Goal: Transaction & Acquisition: Purchase product/service

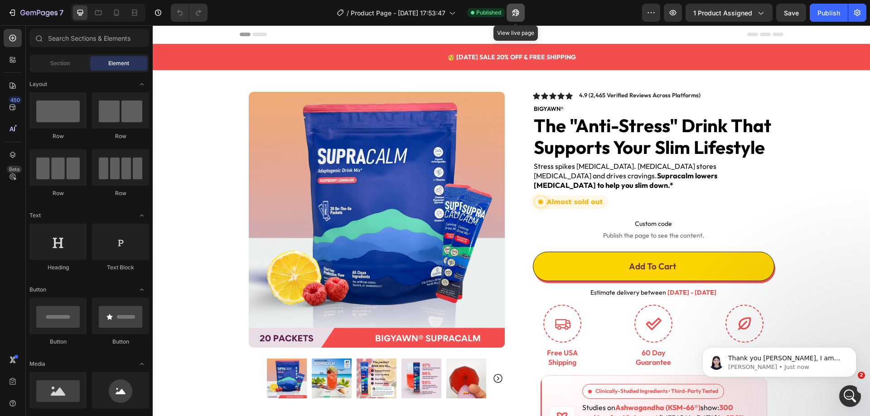
click at [514, 19] on button "button" at bounding box center [516, 13] width 18 height 18
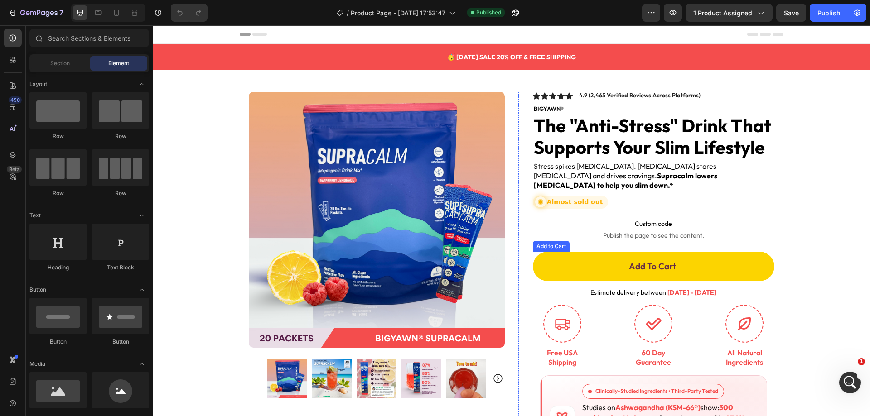
click at [592, 252] on button "Add To Cart" at bounding box center [653, 266] width 241 height 29
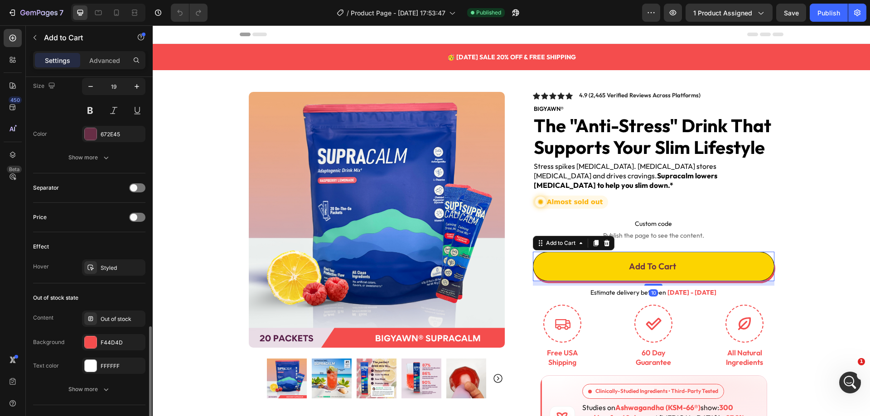
scroll to position [606, 0]
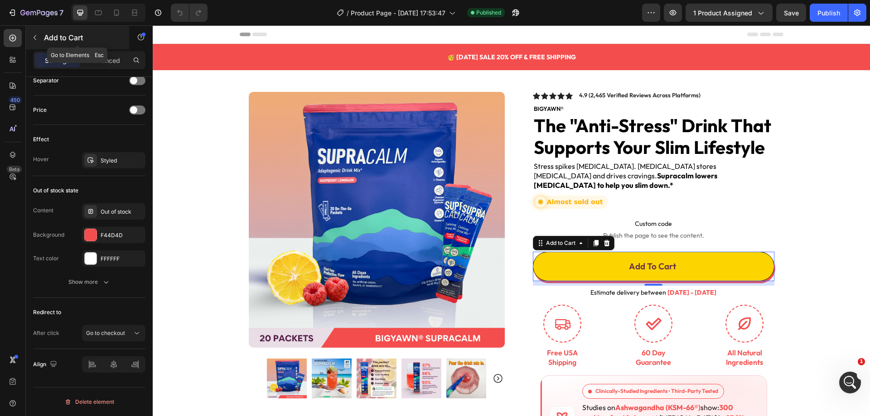
click at [37, 39] on icon "button" at bounding box center [34, 37] width 7 height 7
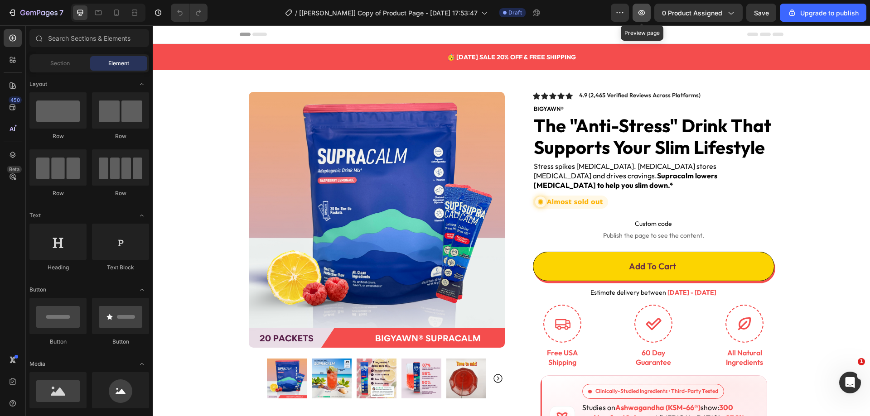
click at [646, 18] on button "button" at bounding box center [641, 13] width 18 height 18
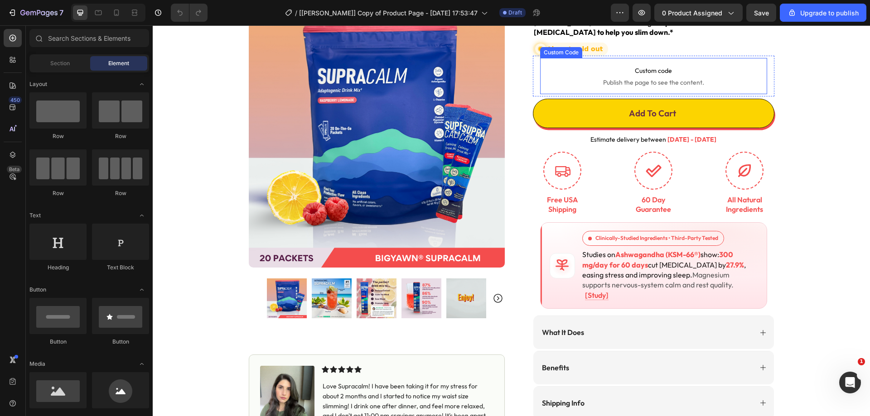
scroll to position [45, 0]
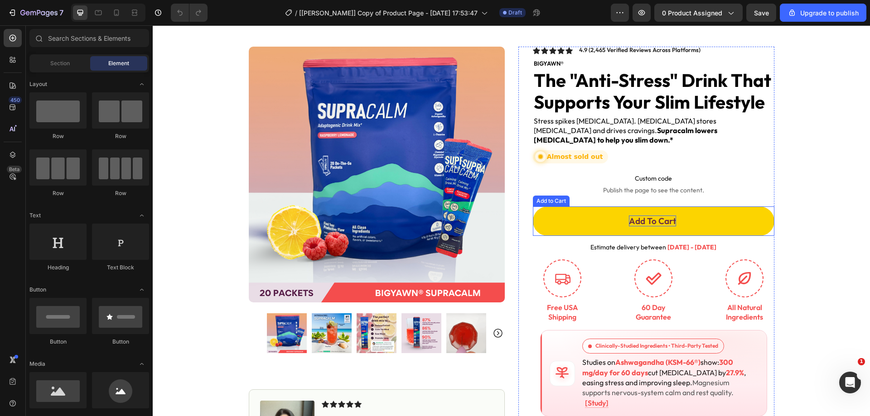
click at [655, 216] on div "Add To Cart" at bounding box center [652, 221] width 47 height 11
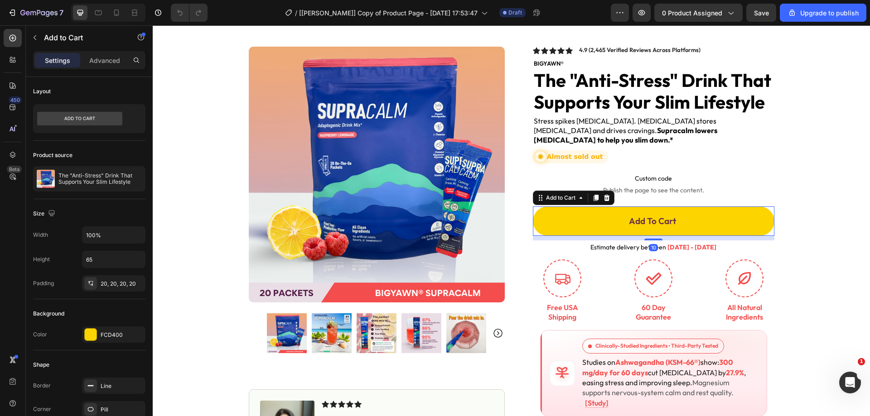
click at [711, 214] on button "Add To Cart" at bounding box center [653, 221] width 241 height 29
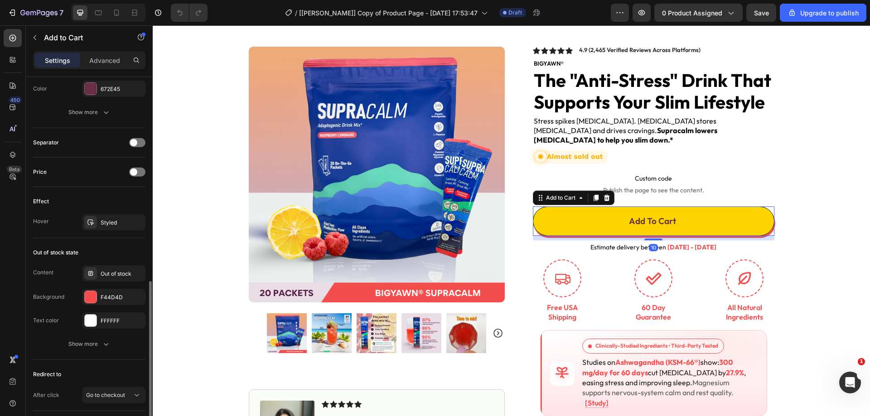
scroll to position [606, 0]
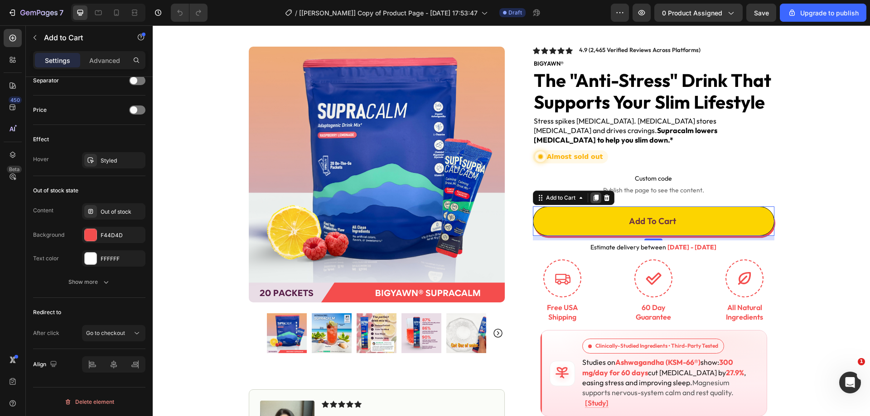
click at [594, 195] on icon at bounding box center [595, 198] width 5 height 6
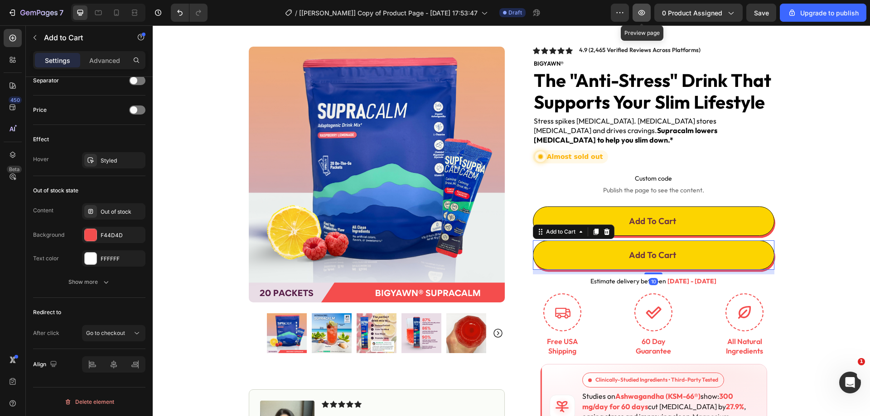
click at [644, 15] on icon "button" at bounding box center [641, 12] width 7 height 5
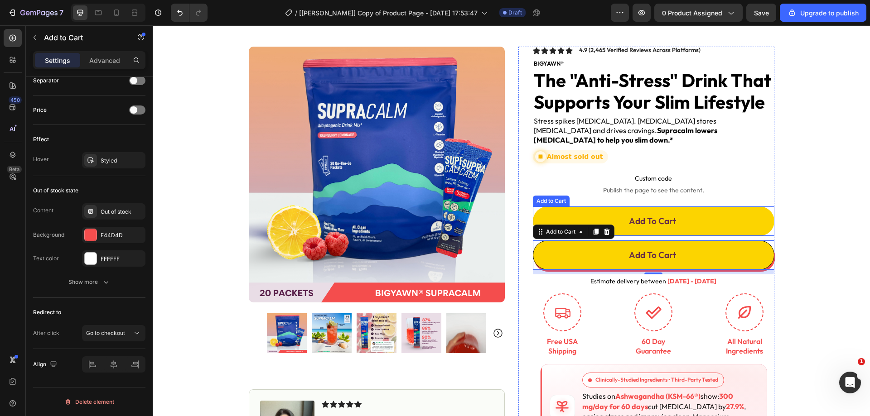
click at [698, 209] on button "Add To Cart" at bounding box center [653, 221] width 241 height 29
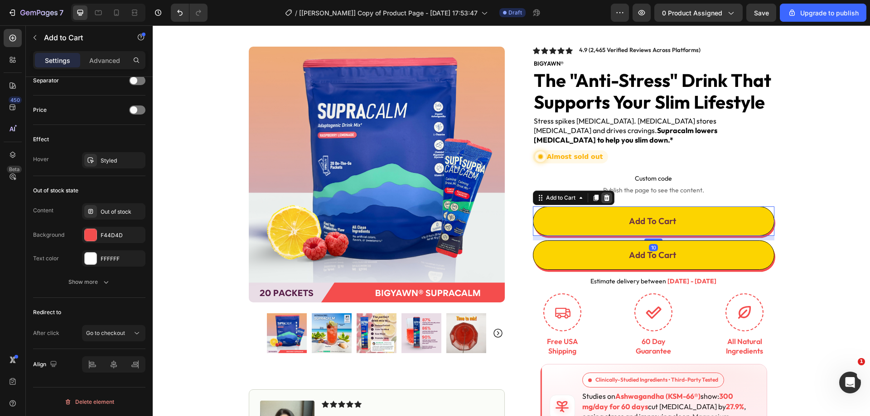
click at [603, 194] on icon at bounding box center [606, 197] width 6 height 6
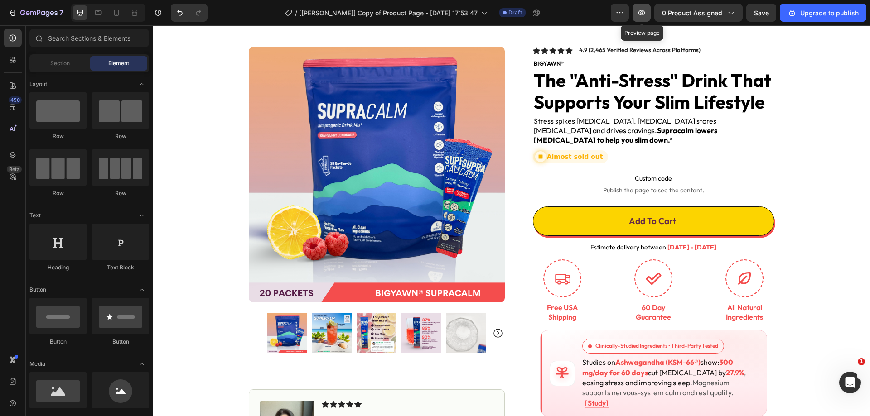
click at [642, 18] on button "button" at bounding box center [641, 13] width 18 height 18
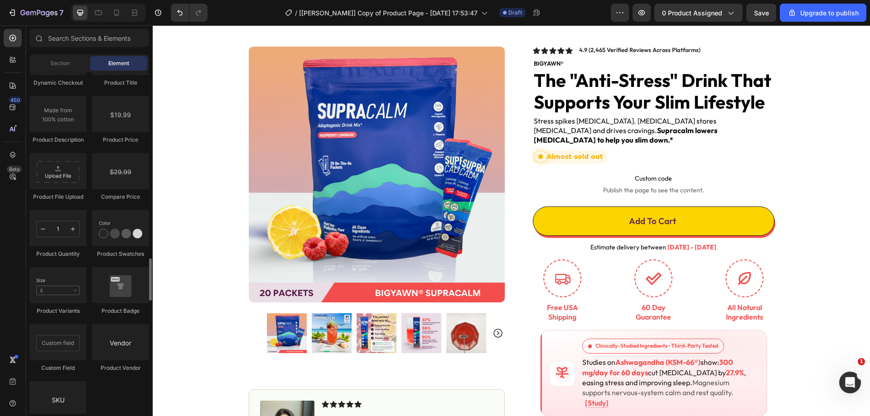
scroll to position [1676, 0]
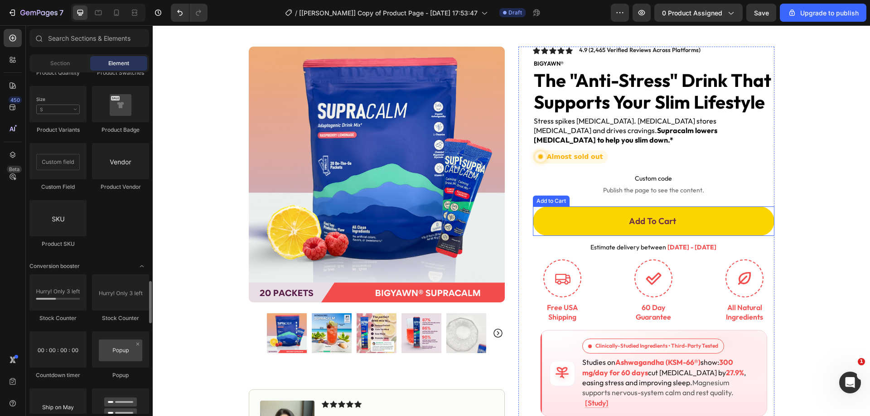
click at [567, 213] on button "Add To Cart" at bounding box center [653, 221] width 241 height 29
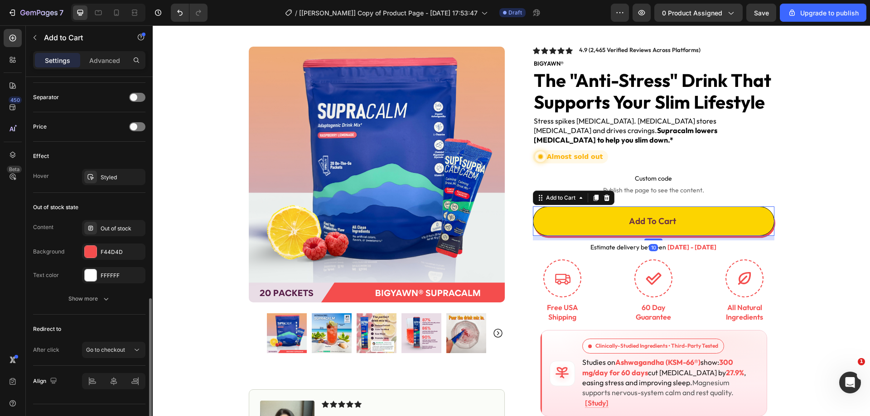
scroll to position [606, 0]
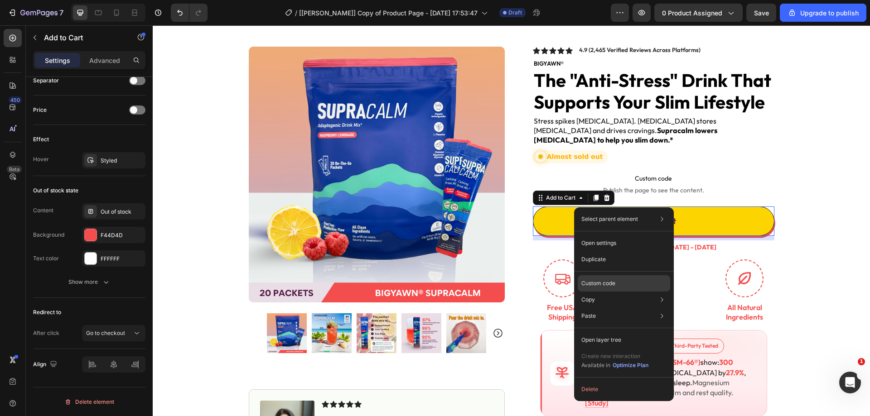
click at [626, 308] on div "Custom code" at bounding box center [624, 316] width 92 height 16
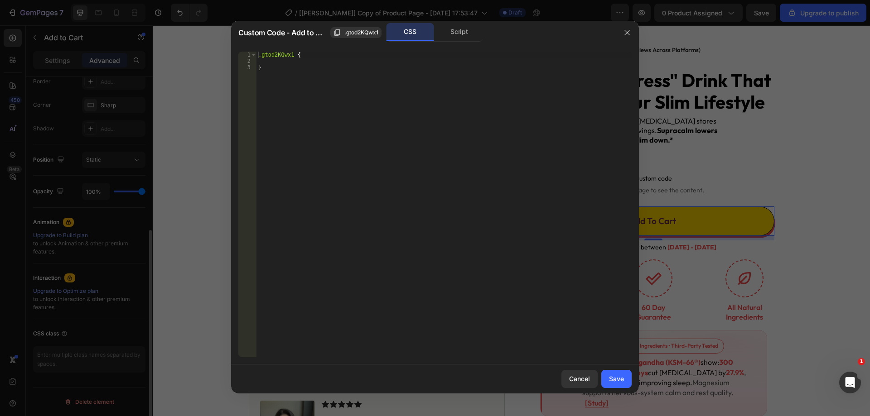
scroll to position [264, 0]
click at [626, 34] on icon "button" at bounding box center [626, 32] width 7 height 7
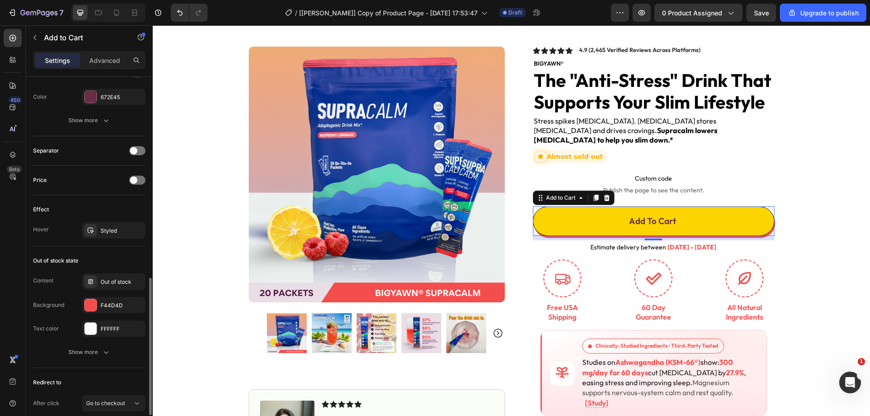
scroll to position [606, 0]
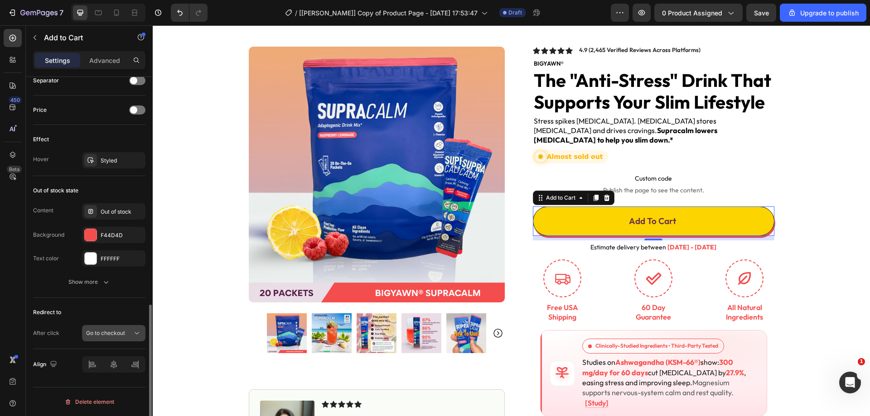
click at [110, 335] on span "Go to checkout" at bounding box center [105, 333] width 39 height 7
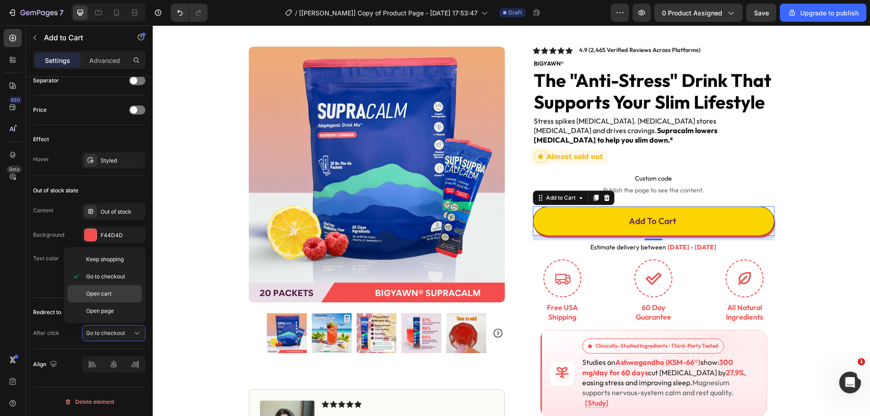
click at [116, 303] on div "Open cart" at bounding box center [105, 311] width 74 height 17
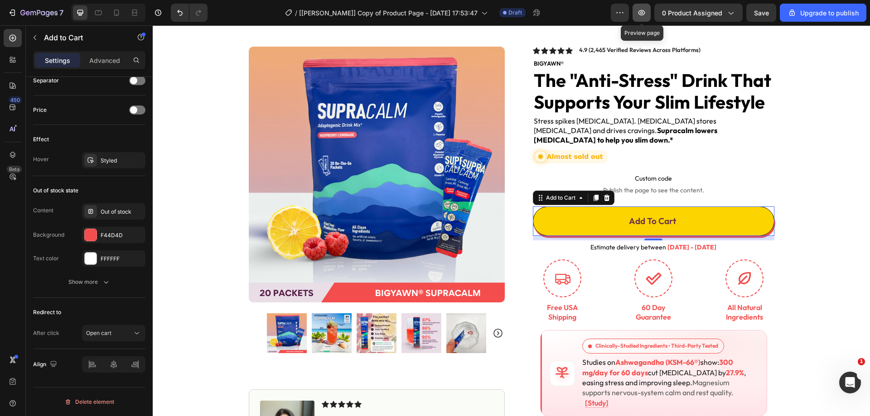
click at [636, 15] on button "button" at bounding box center [641, 13] width 18 height 18
click at [131, 337] on div "Open cart" at bounding box center [109, 333] width 46 height 8
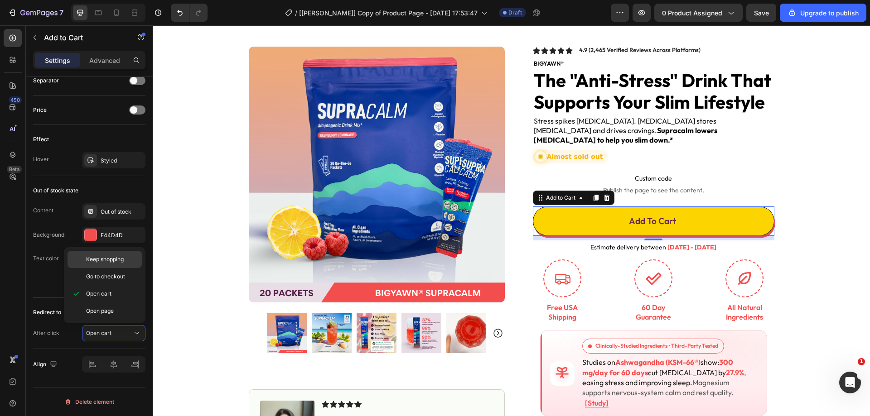
click at [132, 258] on p "Keep shopping" at bounding box center [112, 260] width 52 height 8
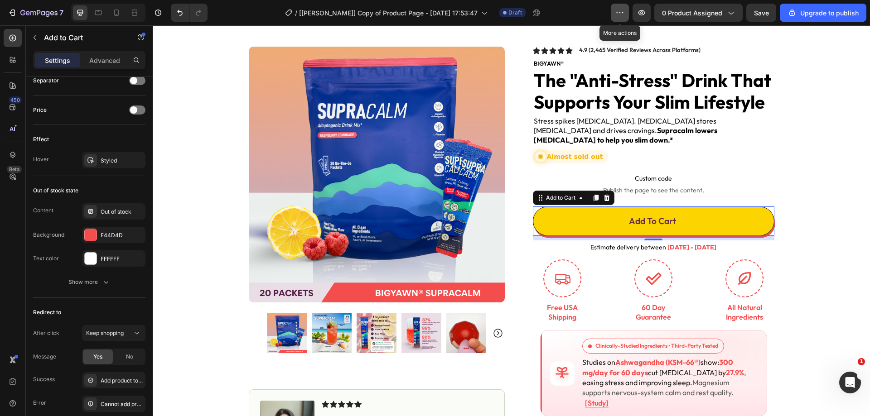
click at [621, 13] on icon "button" at bounding box center [619, 12] width 1 height 1
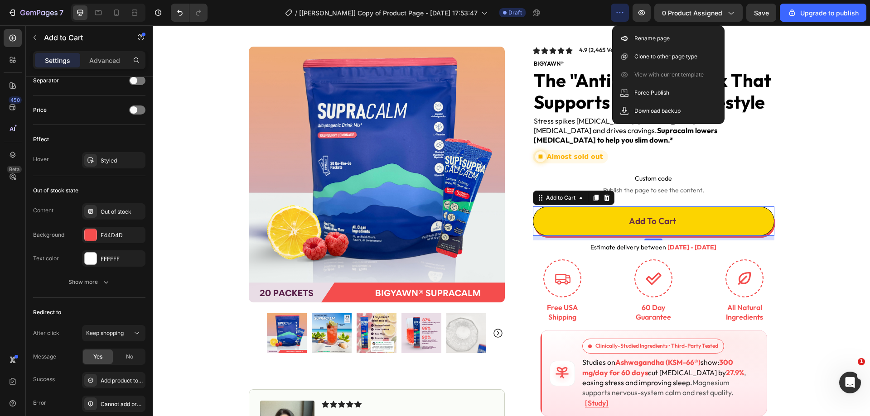
click at [603, 13] on div "/ [[PERSON_NAME]] Copy of Product Page - [DATE] 17:53:47 Draft" at bounding box center [413, 13] width 396 height 18
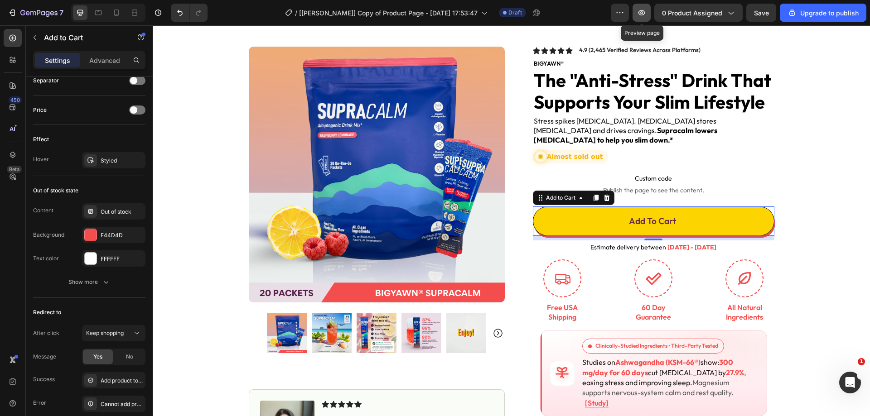
click at [641, 14] on icon "button" at bounding box center [641, 12] width 9 height 9
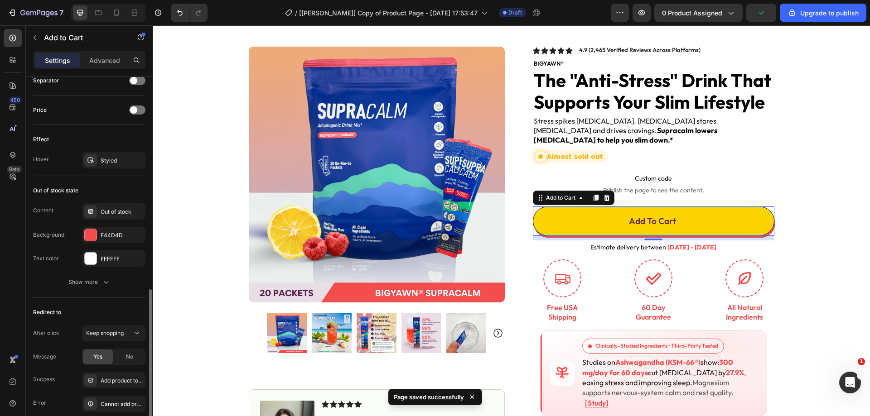
scroll to position [676, 0]
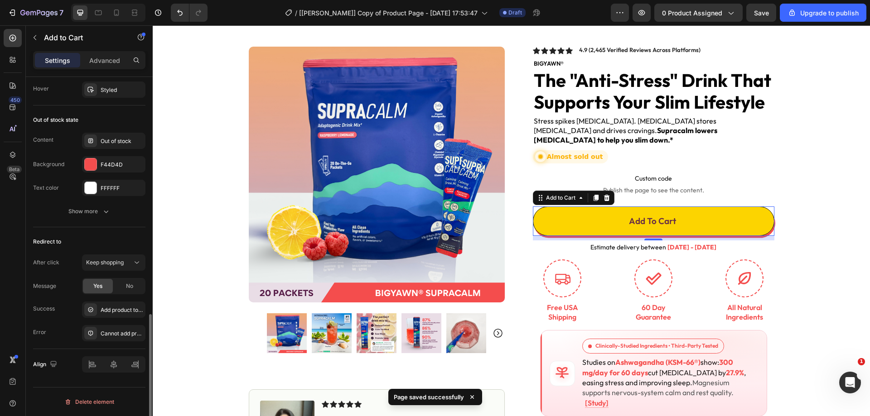
click at [69, 232] on div "Redirect to After click Keep shopping Message Yes No Success Add product to car…" at bounding box center [89, 288] width 112 height 122
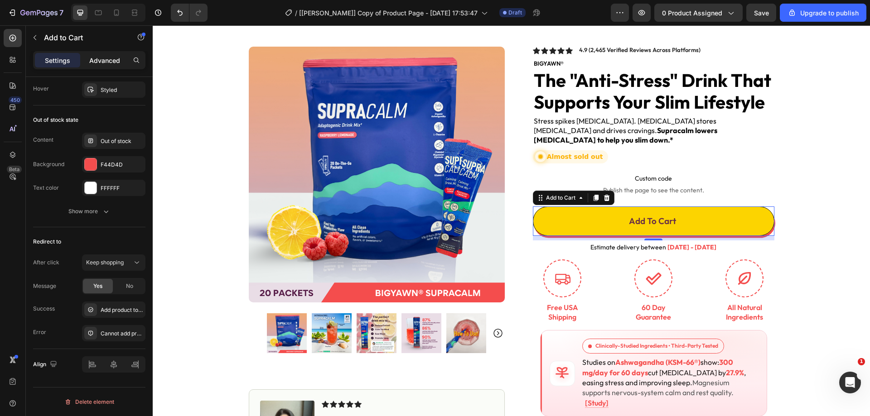
click at [99, 59] on p "Advanced" at bounding box center [104, 61] width 31 height 10
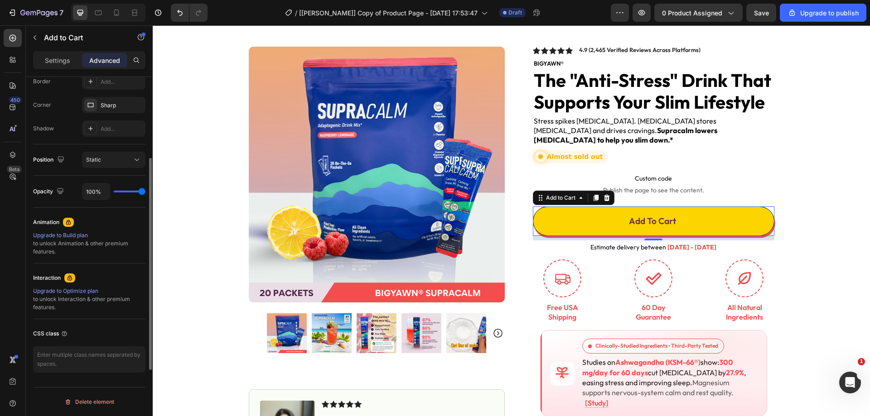
scroll to position [37, 0]
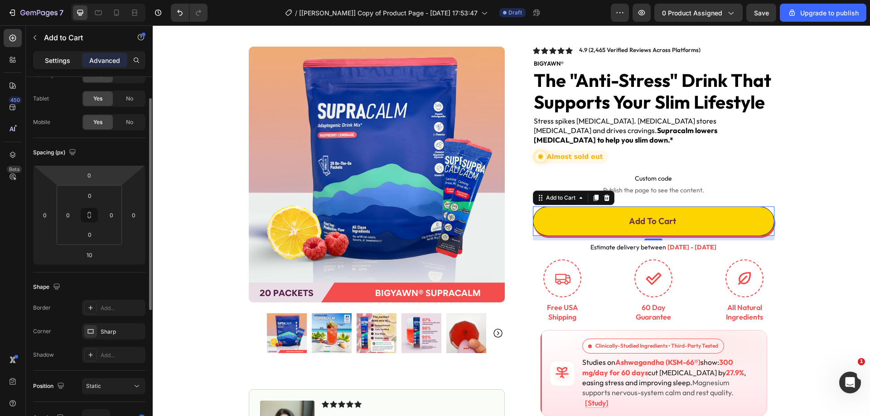
click at [58, 56] on p "Settings" at bounding box center [57, 61] width 25 height 10
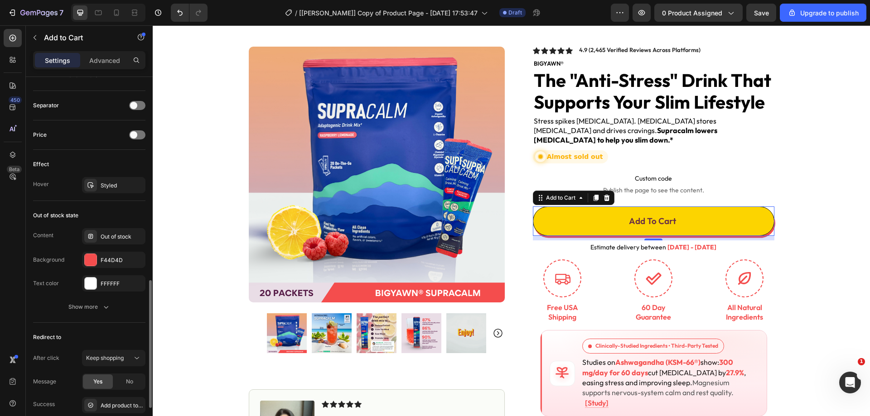
scroll to position [676, 0]
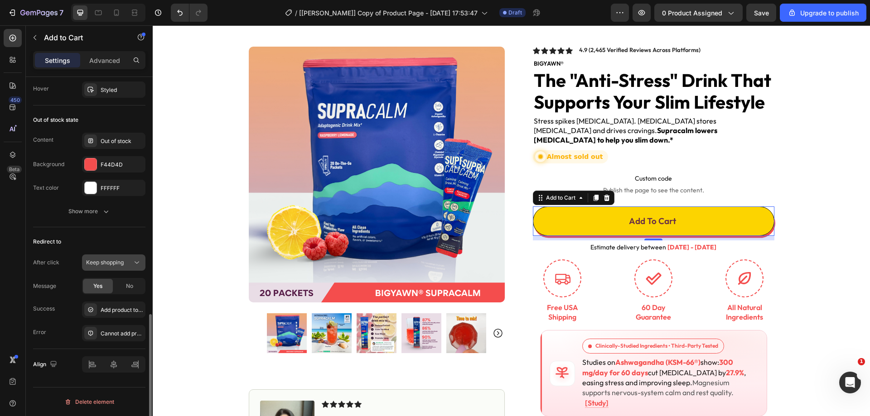
click at [117, 261] on span "Keep shopping" at bounding box center [105, 262] width 38 height 7
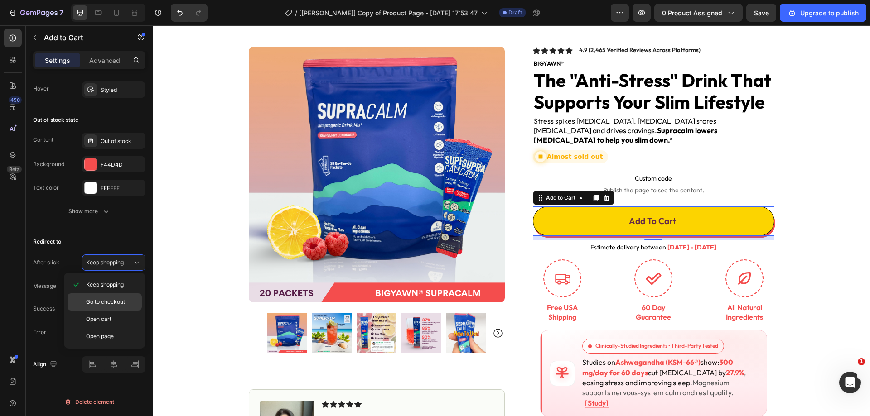
click at [105, 311] on div "Go to checkout" at bounding box center [105, 319] width 74 height 17
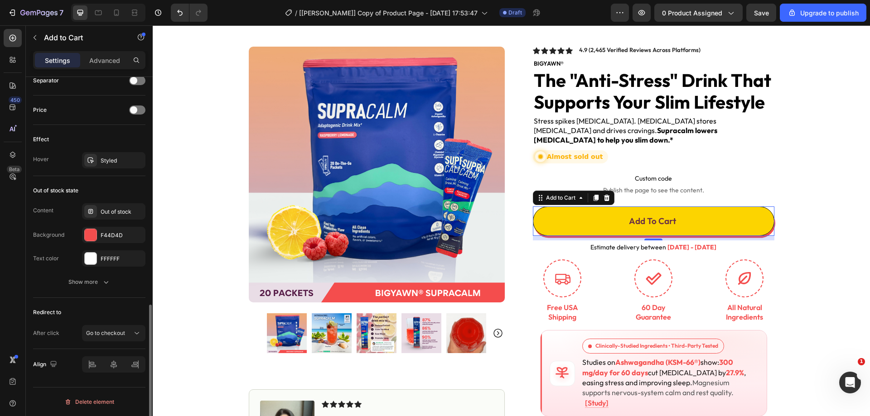
click at [73, 243] on div "Content Out of stock Background F44D4D Text color FFFFFF" at bounding box center [89, 234] width 112 height 63
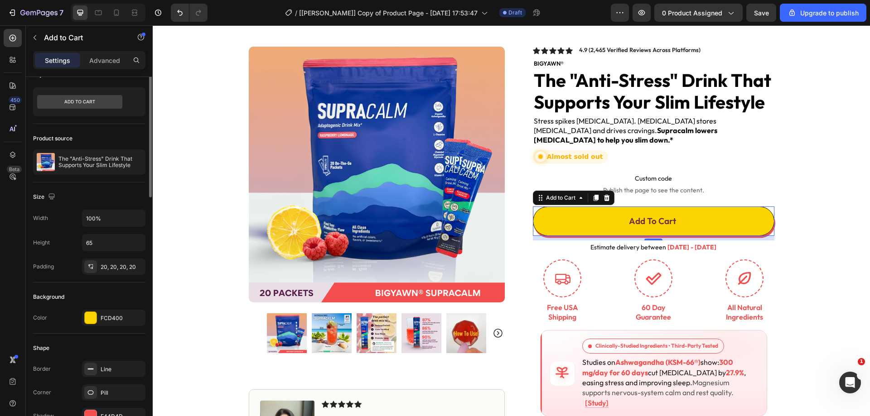
scroll to position [0, 0]
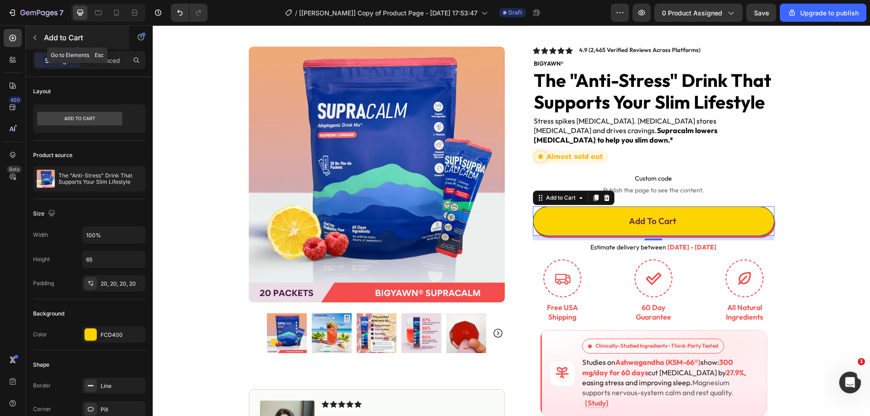
click at [32, 35] on icon "button" at bounding box center [34, 37] width 7 height 7
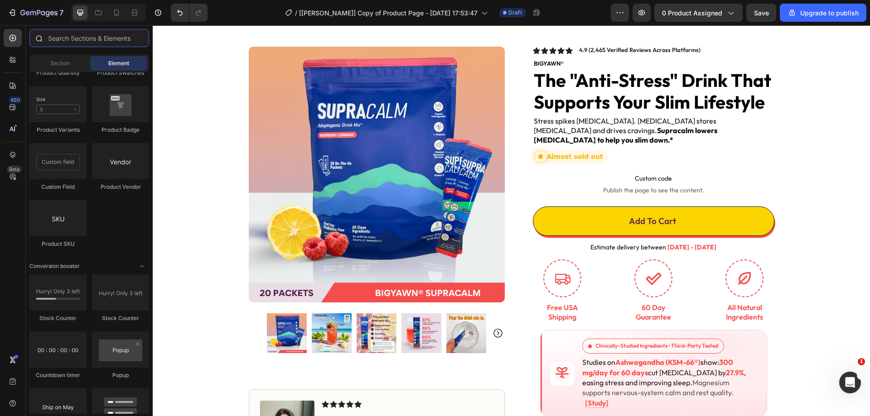
click at [89, 43] on input "text" at bounding box center [89, 38] width 120 height 18
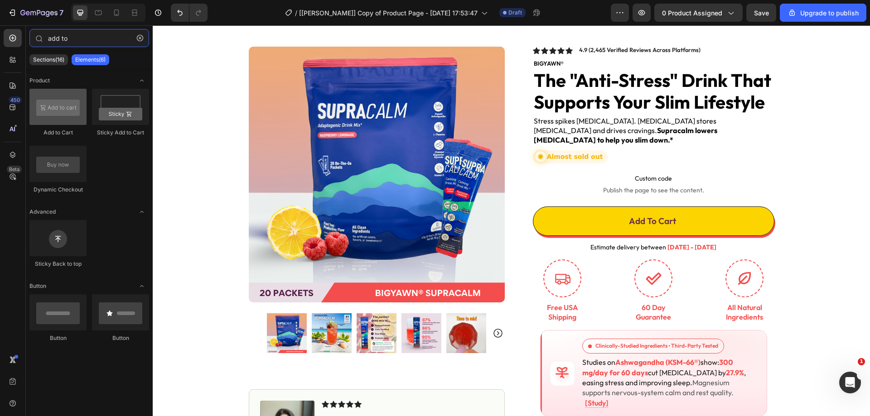
type input "add to"
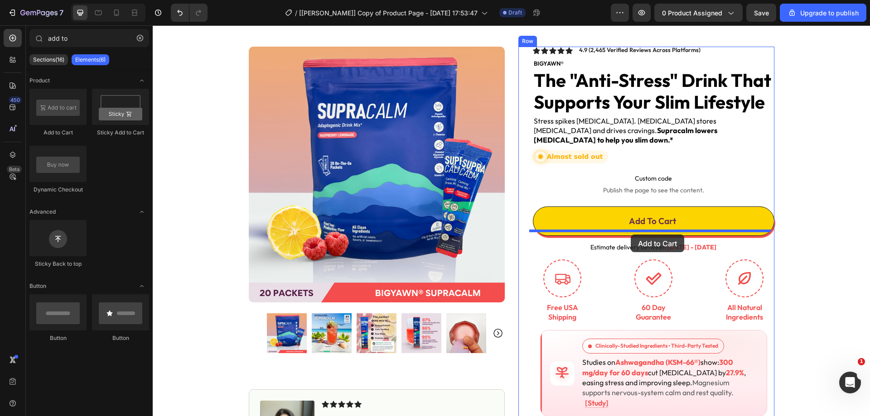
drag, startPoint x: 208, startPoint y: 133, endPoint x: 631, endPoint y: 235, distance: 434.4
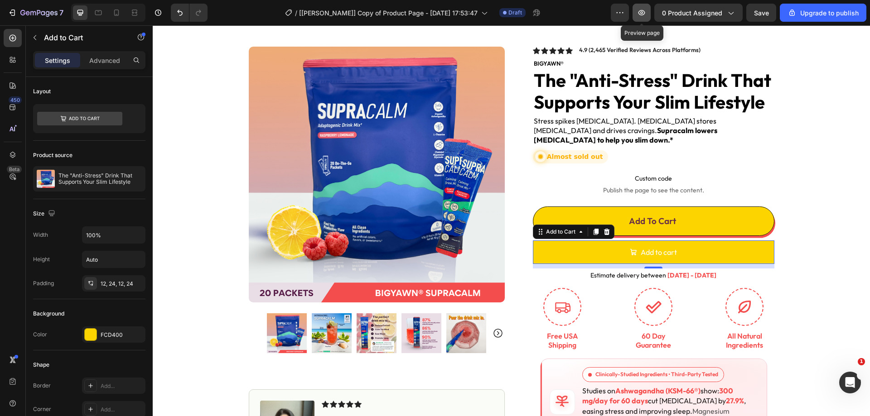
click at [642, 14] on icon "button" at bounding box center [641, 12] width 9 height 9
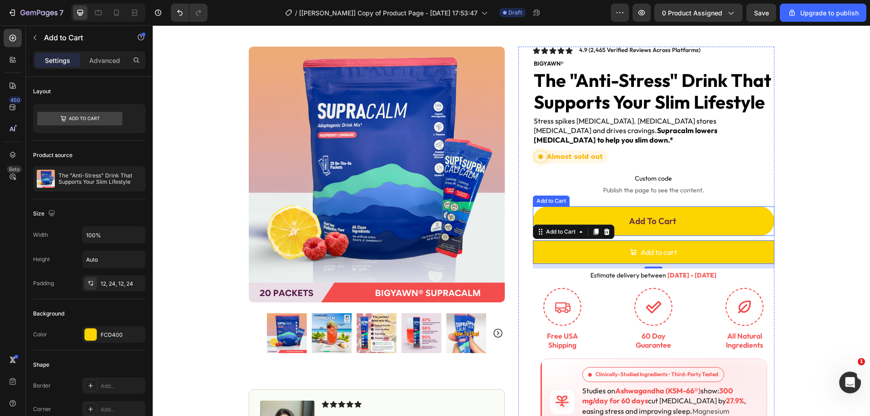
click at [595, 207] on button "Add To Cart" at bounding box center [653, 221] width 241 height 29
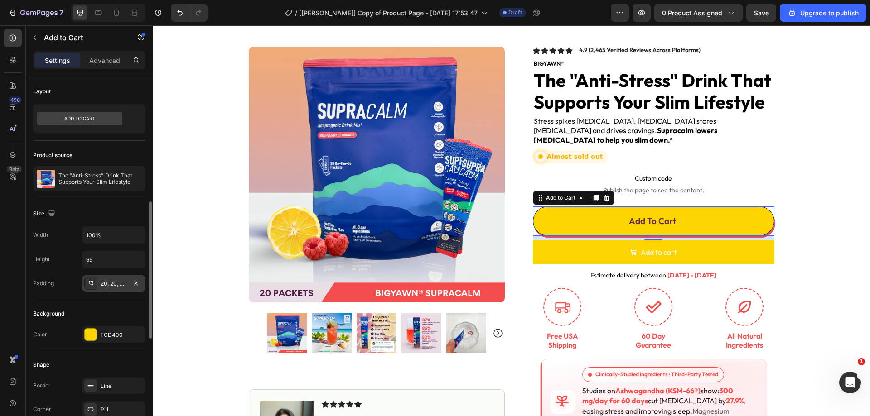
scroll to position [136, 0]
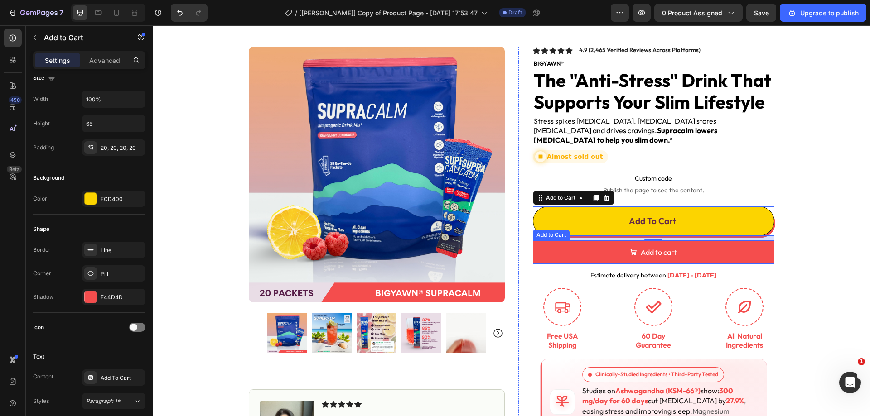
click at [603, 245] on button "Add to cart" at bounding box center [653, 253] width 241 height 24
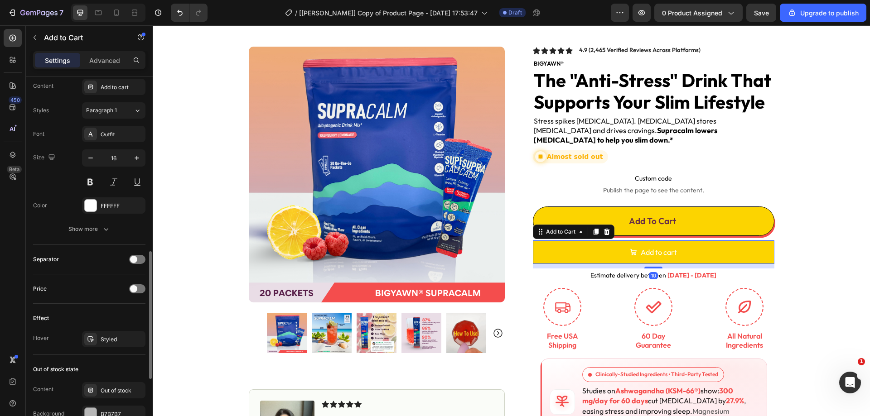
scroll to position [677, 0]
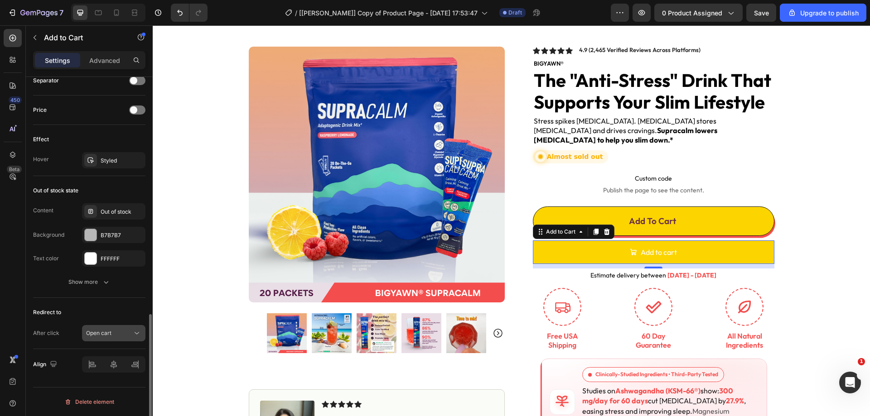
click at [130, 335] on div "Open cart" at bounding box center [109, 333] width 46 height 8
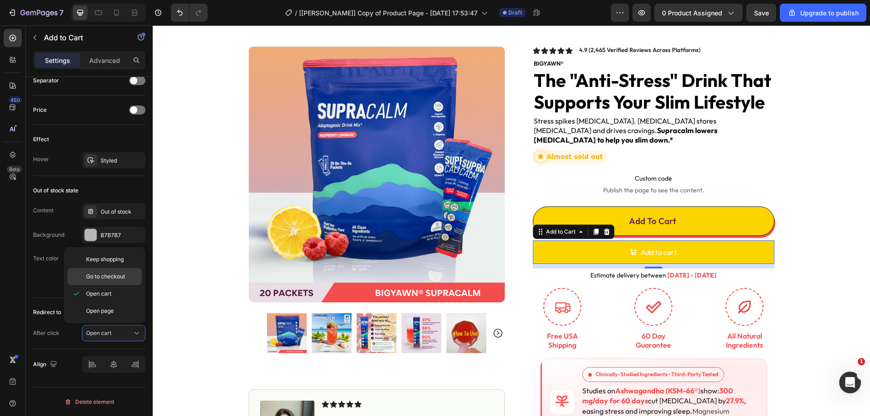
click at [128, 275] on p "Go to checkout" at bounding box center [112, 277] width 52 height 8
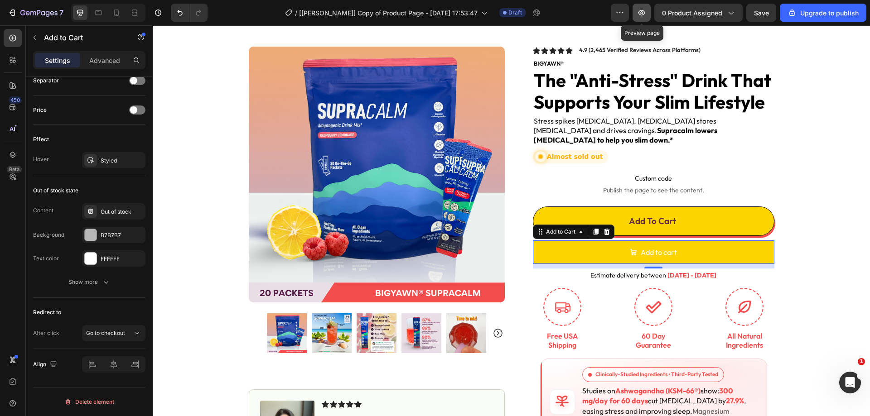
click at [649, 14] on button "button" at bounding box center [641, 13] width 18 height 18
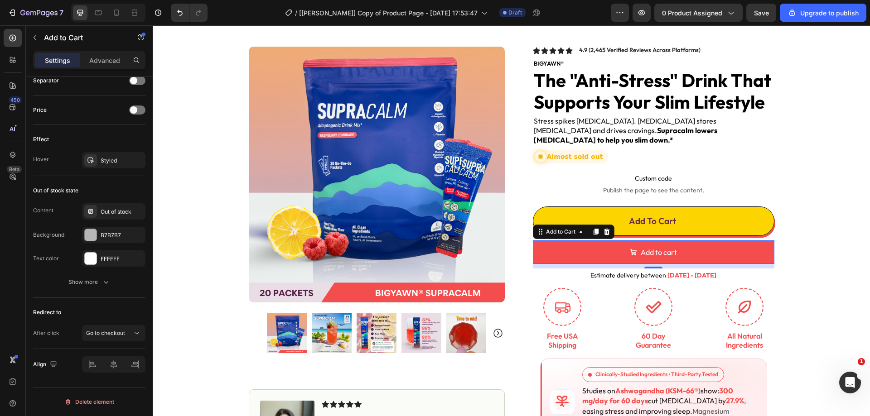
click at [551, 241] on button "Add to cart" at bounding box center [653, 253] width 241 height 24
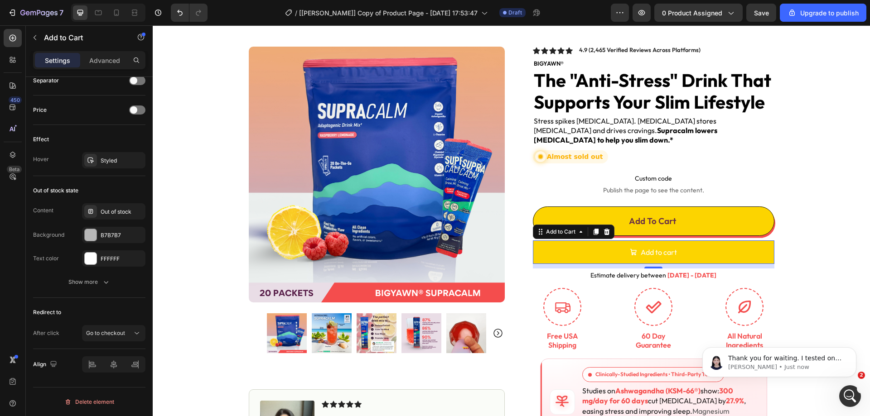
scroll to position [0, 0]
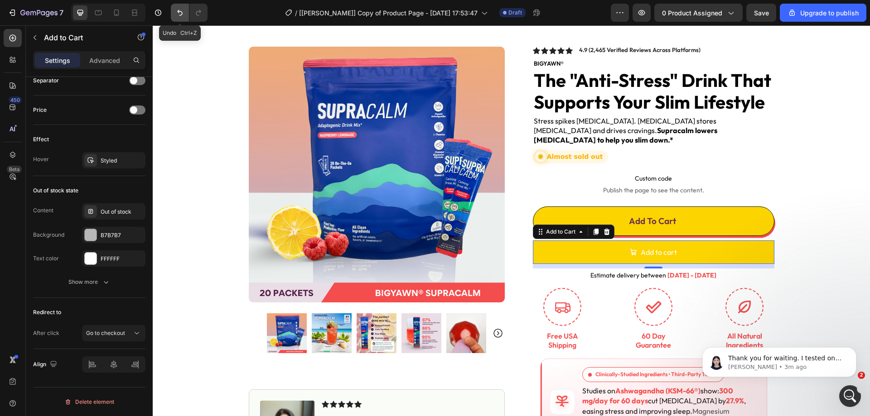
click at [183, 14] on icon "Undo/Redo" at bounding box center [179, 12] width 9 height 9
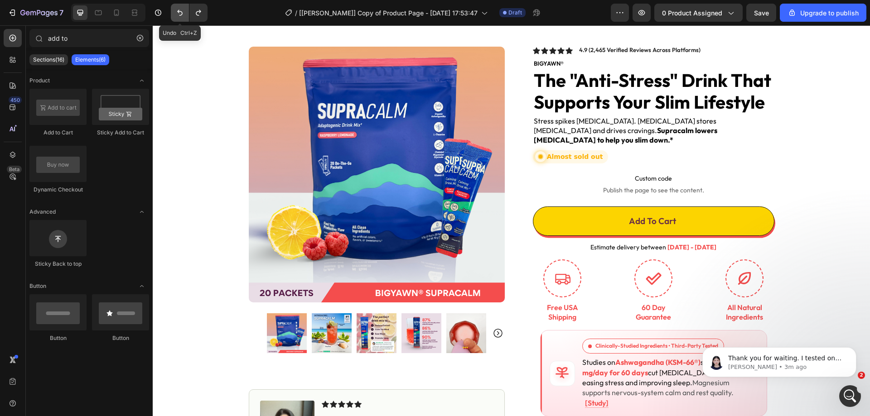
click at [183, 14] on icon "Undo/Redo" at bounding box center [179, 12] width 9 height 9
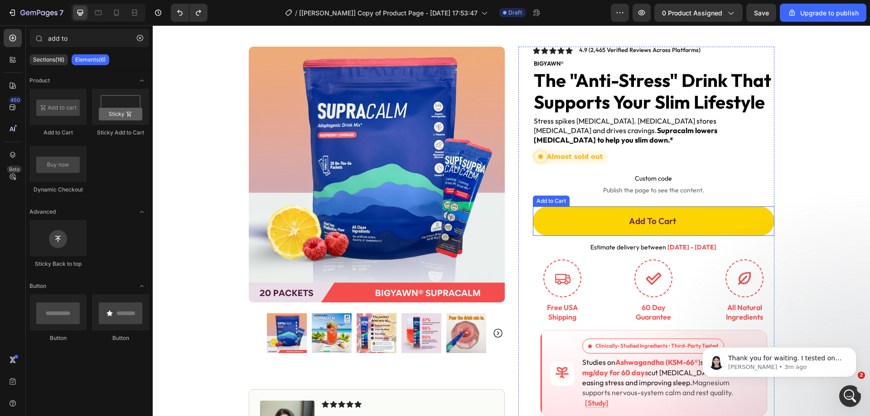
click at [565, 212] on button "Add To Cart" at bounding box center [653, 221] width 241 height 29
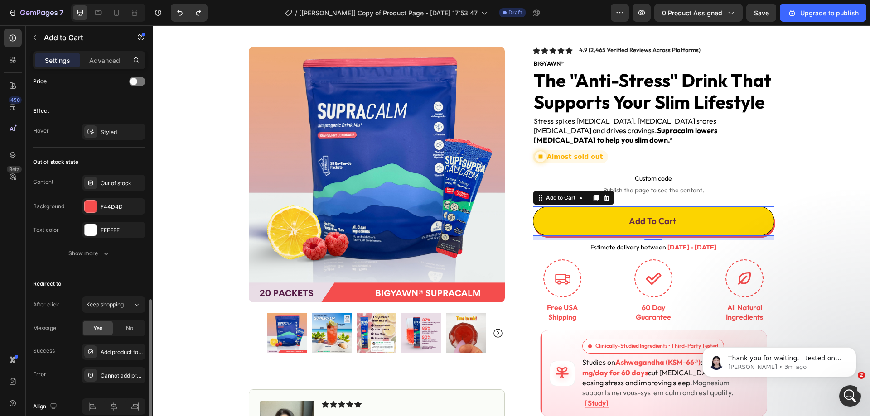
scroll to position [676, 0]
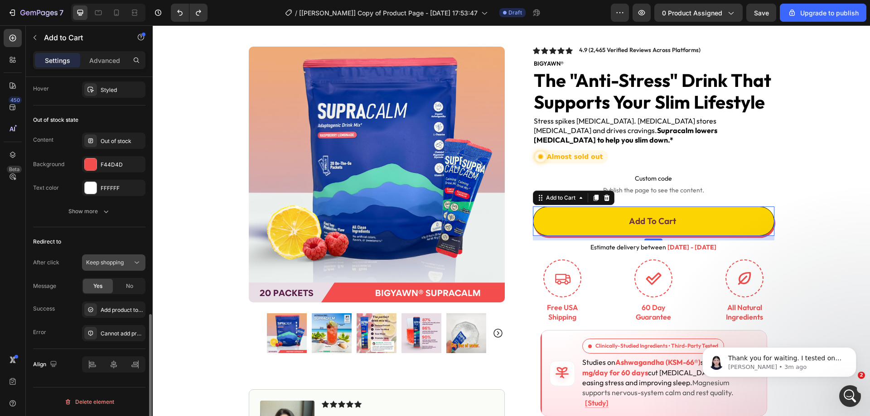
click at [134, 259] on icon at bounding box center [136, 262] width 9 height 9
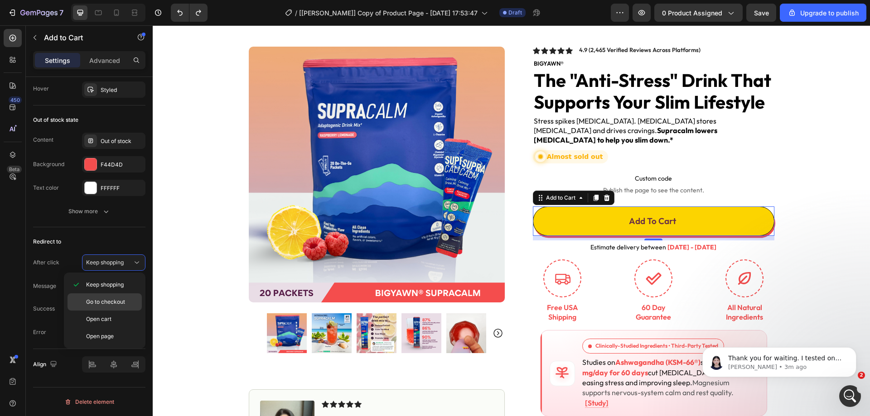
click at [116, 304] on span "Go to checkout" at bounding box center [105, 302] width 39 height 8
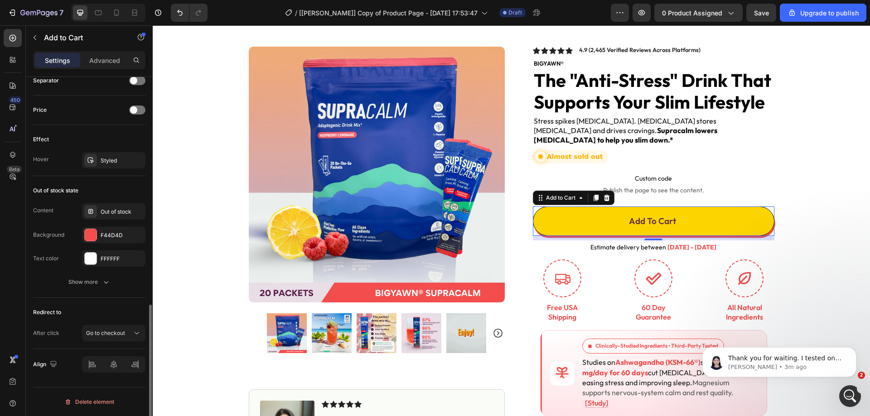
scroll to position [606, 0]
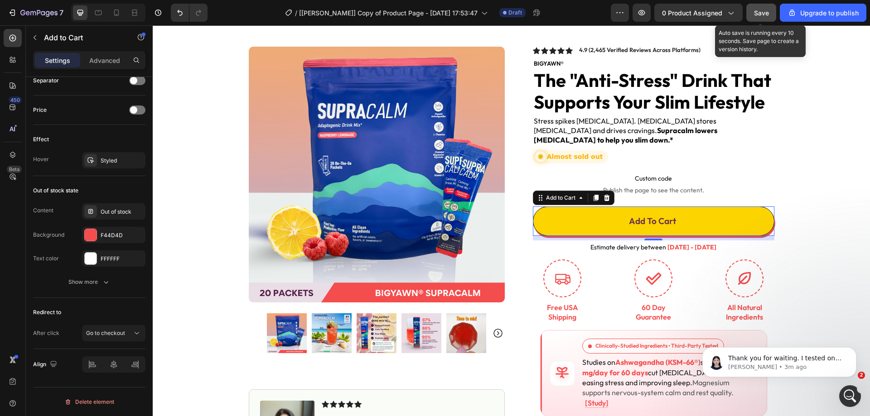
click at [755, 13] on span "Save" at bounding box center [761, 13] width 15 height 8
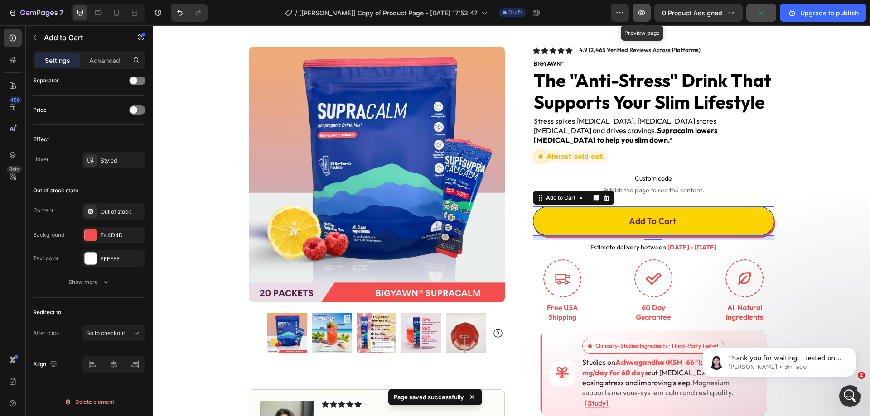
click at [638, 12] on button "button" at bounding box center [641, 13] width 18 height 18
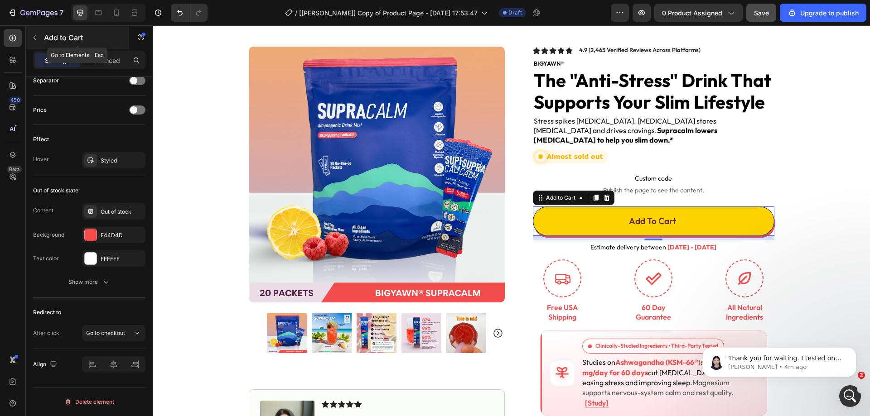
click at [34, 39] on icon "button" at bounding box center [34, 37] width 7 height 7
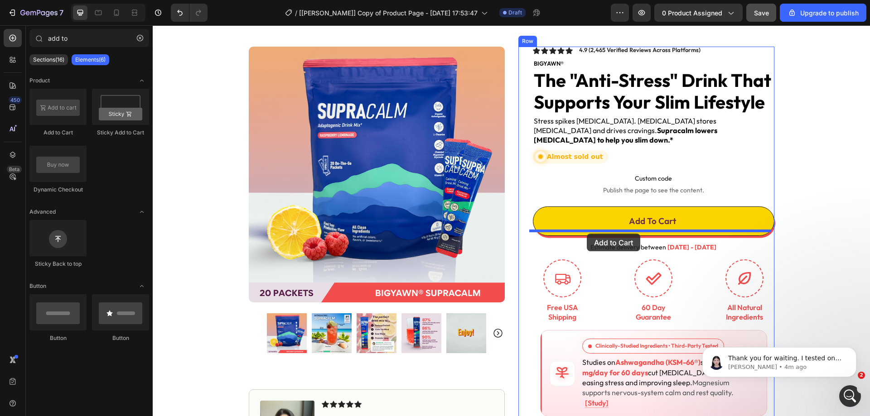
drag, startPoint x: 211, startPoint y: 137, endPoint x: 587, endPoint y: 234, distance: 387.9
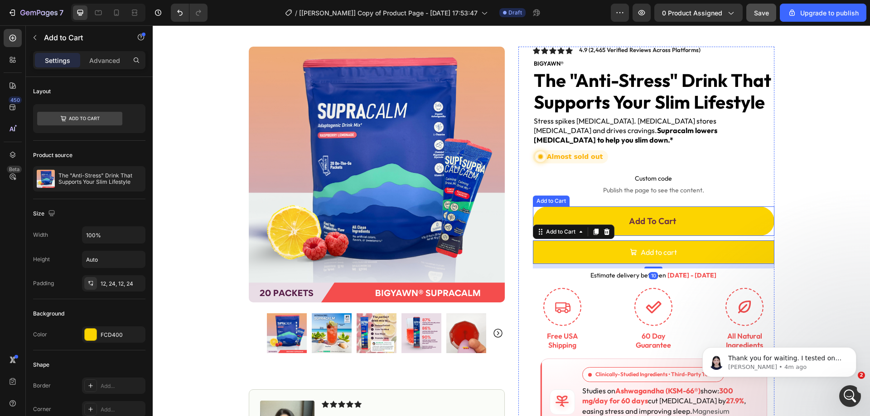
click at [695, 207] on button "Add To Cart" at bounding box center [653, 221] width 241 height 29
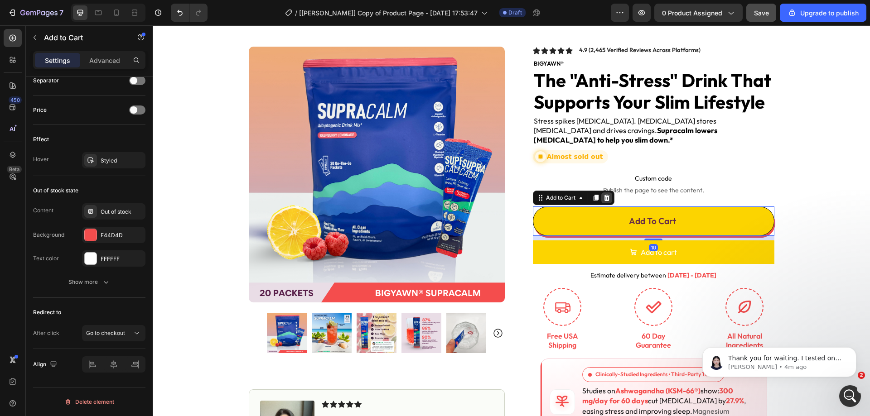
click at [605, 194] on icon at bounding box center [606, 197] width 6 height 6
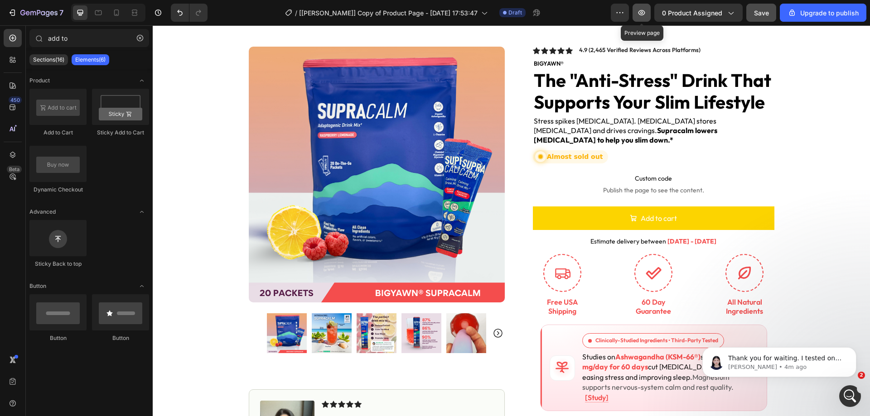
click at [639, 12] on icon "button" at bounding box center [641, 12] width 9 height 9
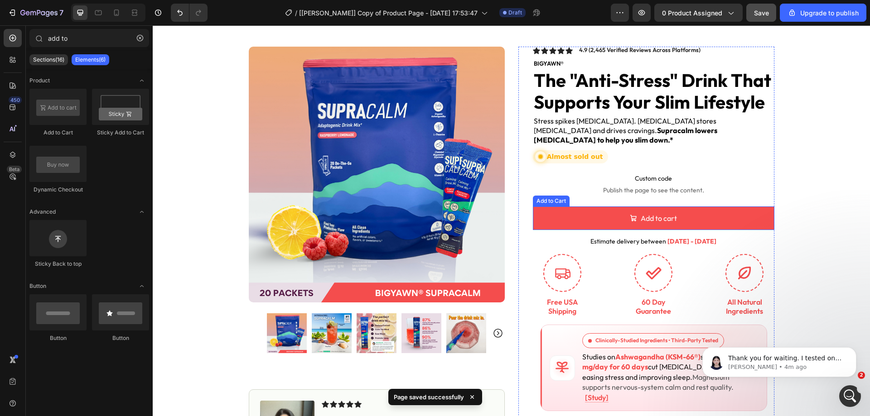
click at [568, 207] on button "Add to cart" at bounding box center [653, 219] width 241 height 24
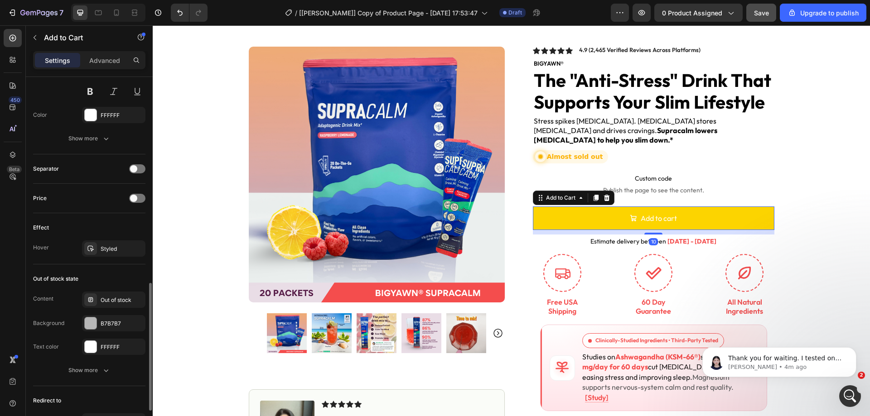
scroll to position [677, 0]
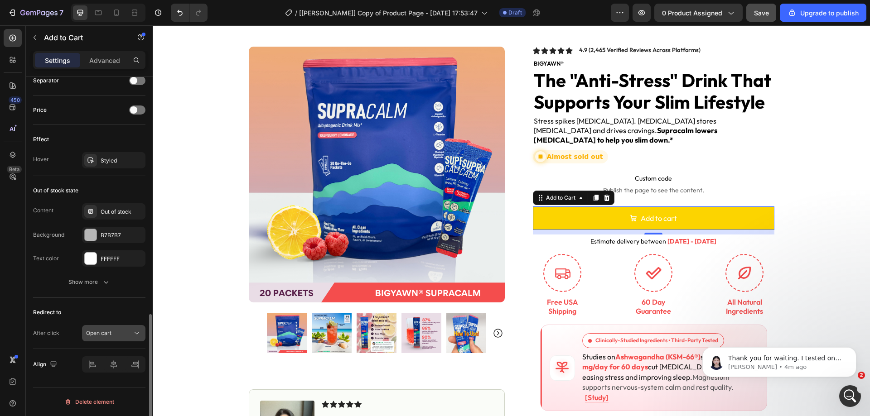
click at [130, 334] on div "Open cart" at bounding box center [109, 333] width 46 height 8
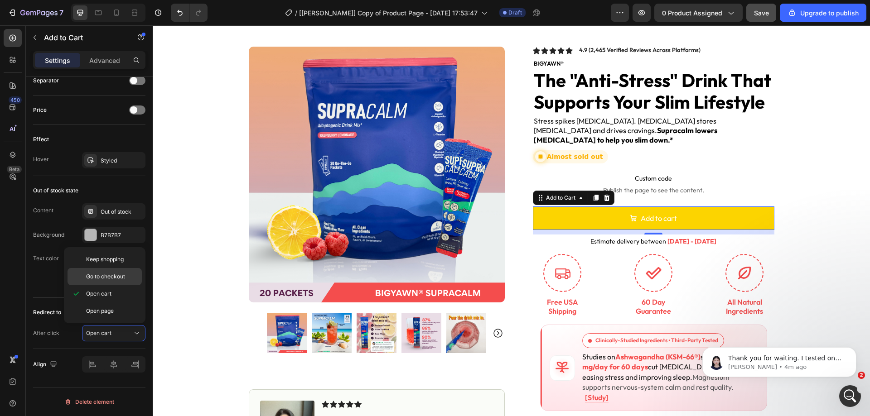
click at [124, 279] on span "Go to checkout" at bounding box center [105, 277] width 39 height 8
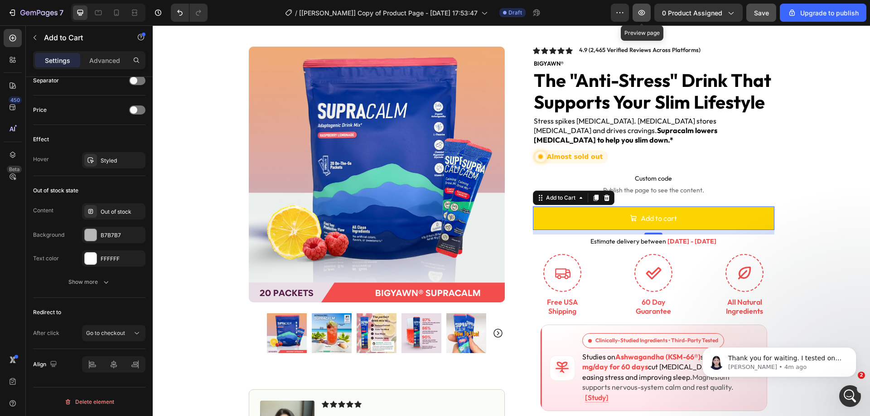
click at [641, 15] on icon "button" at bounding box center [641, 12] width 9 height 9
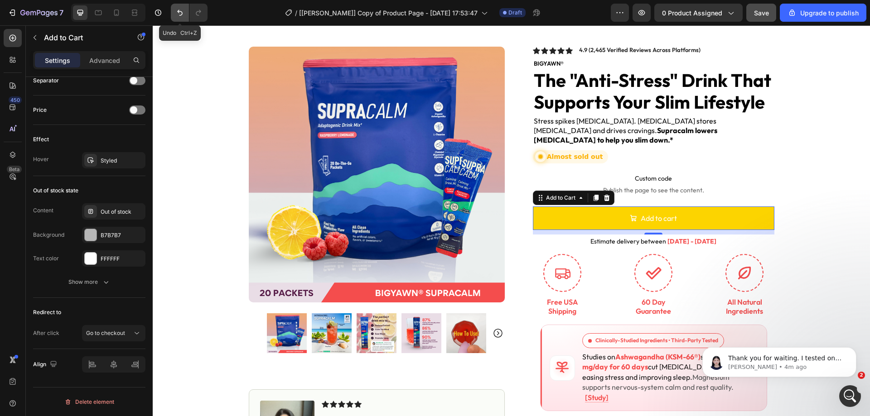
click at [178, 15] on icon "Undo/Redo" at bounding box center [179, 12] width 9 height 9
click at [180, 13] on icon "Undo/Redo" at bounding box center [179, 12] width 9 height 9
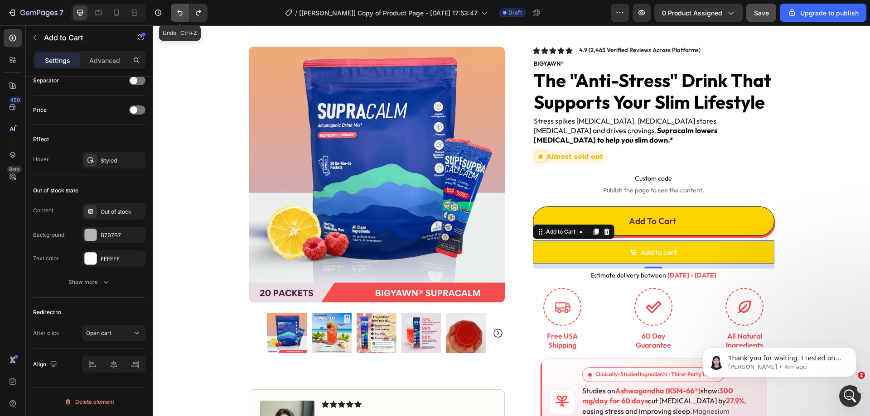
click at [180, 13] on icon "Undo/Redo" at bounding box center [179, 12] width 9 height 9
